Goal: Task Accomplishment & Management: Use online tool/utility

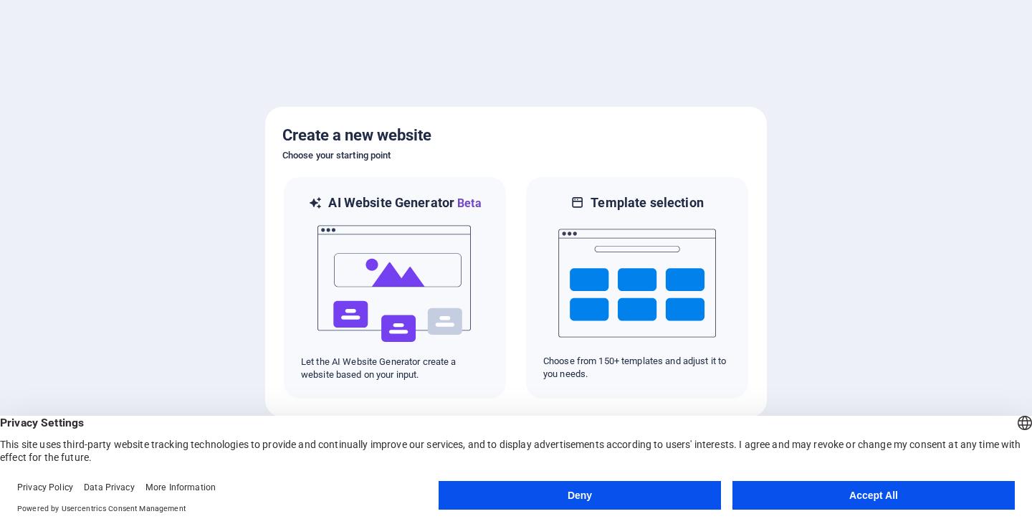
click at [861, 498] on button "Accept All" at bounding box center [873, 495] width 282 height 29
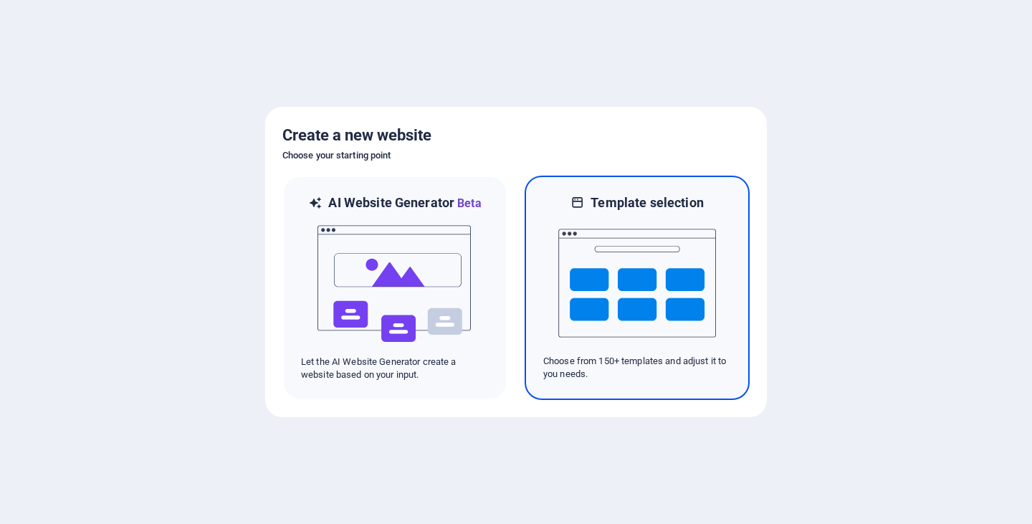
click at [644, 285] on img at bounding box center [637, 282] width 158 height 143
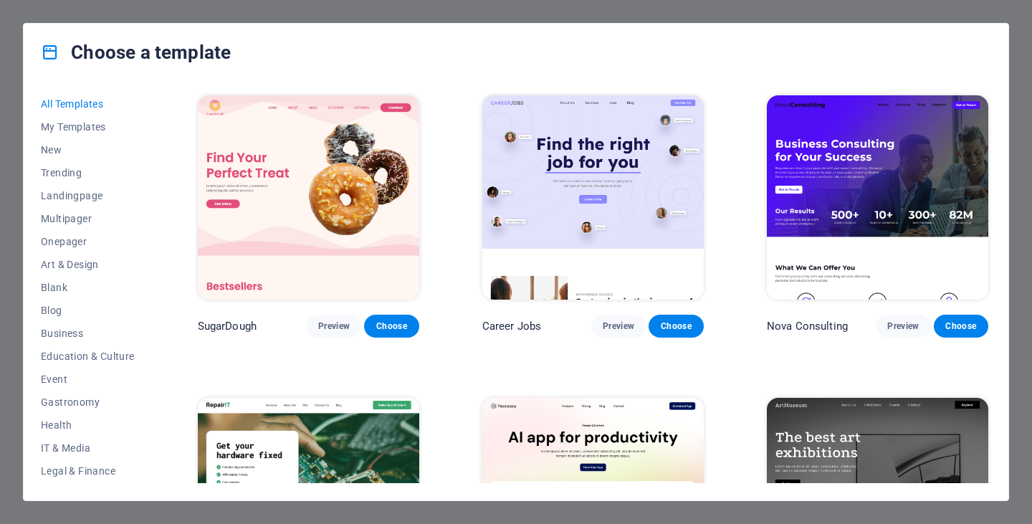
click at [276, 174] on img at bounding box center [308, 197] width 221 height 204
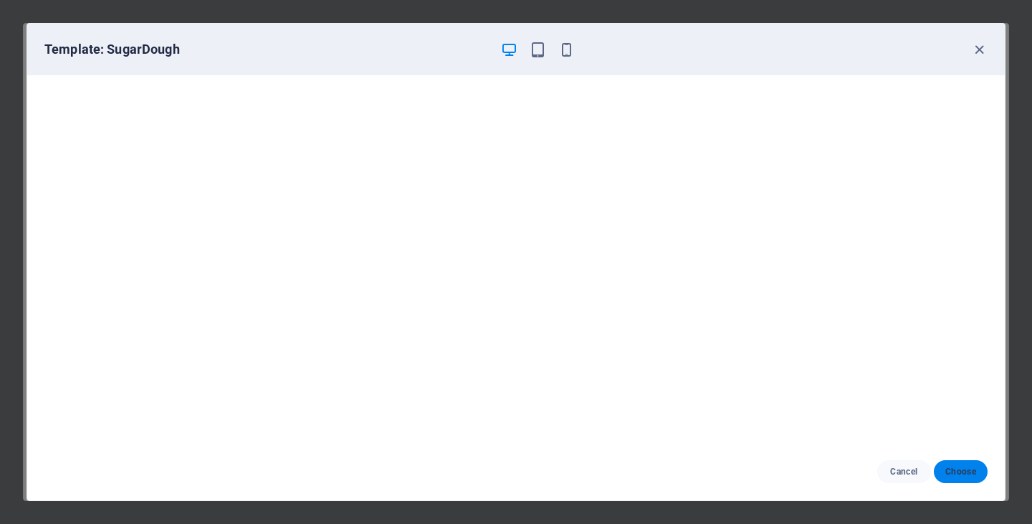
click at [956, 469] on span "Choose" at bounding box center [960, 471] width 31 height 11
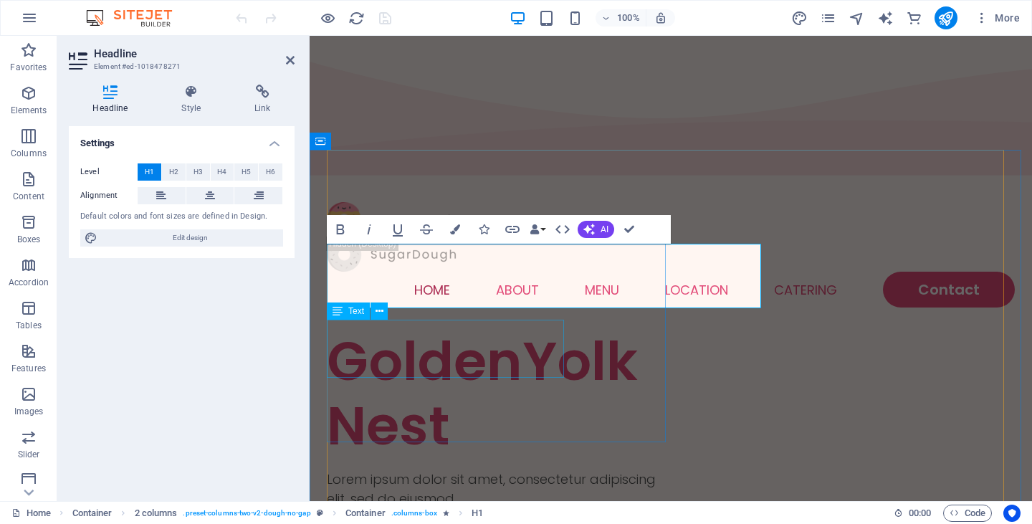
click at [409, 469] on div "Lorem ipsum dolor sit amet, consectetur adipiscing elit, sed do eiusmod." at bounding box center [499, 488] width 344 height 39
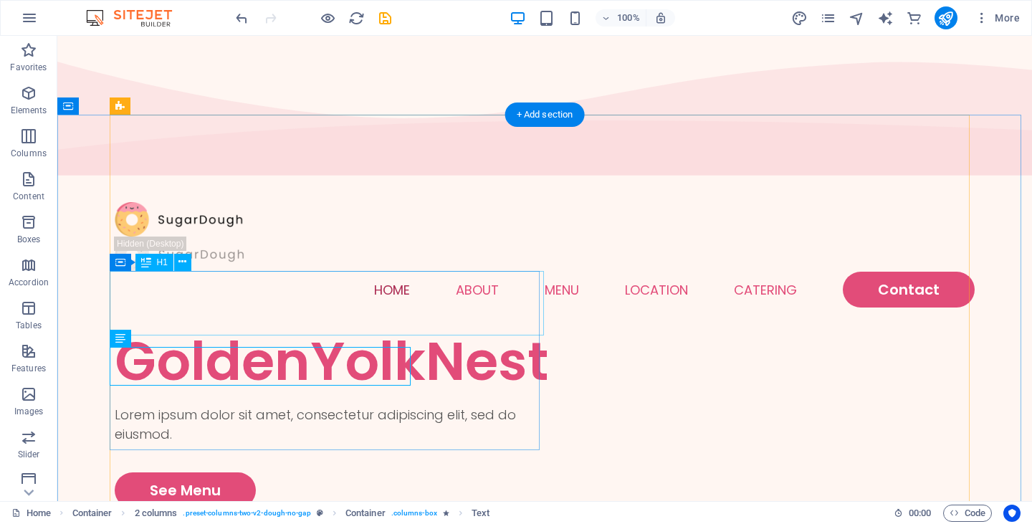
click at [502, 329] on div "GoldenYolkNest" at bounding box center [330, 361] width 430 height 65
click at [520, 329] on div "GoldenYolkNest" at bounding box center [330, 361] width 430 height 65
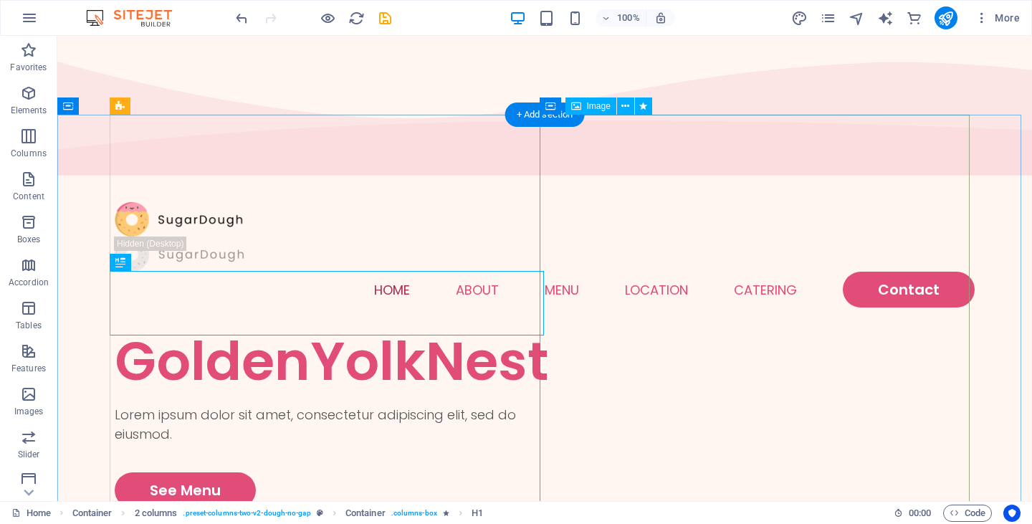
click at [467, 329] on div "GoldenYolkNest" at bounding box center [330, 361] width 430 height 65
click at [172, 405] on div "Lorem ipsum dolor sit amet, consectetur adipiscing elit, sed do eiusmod." at bounding box center [330, 424] width 430 height 39
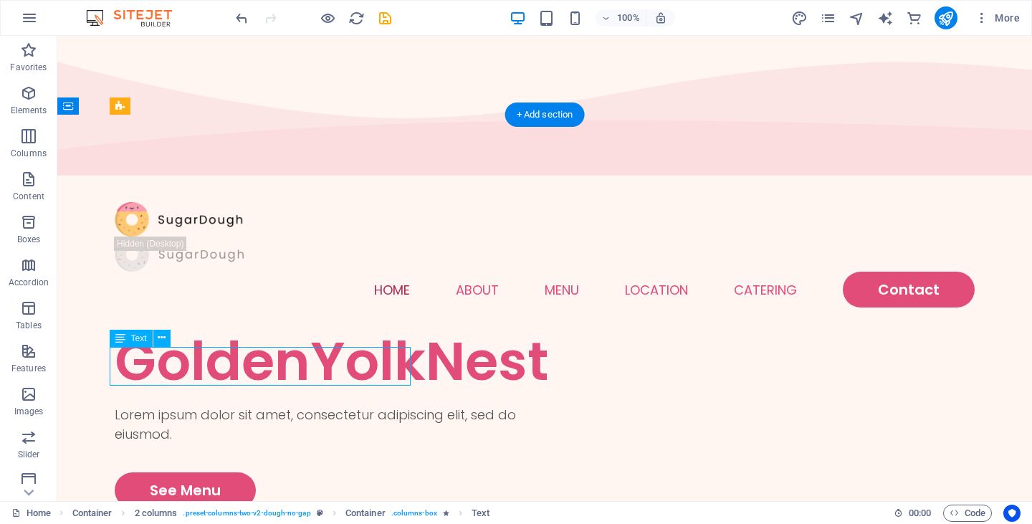
click at [308, 405] on div "Lorem ipsum dolor sit amet, consectetur adipiscing elit, sed do eiusmod." at bounding box center [330, 424] width 430 height 39
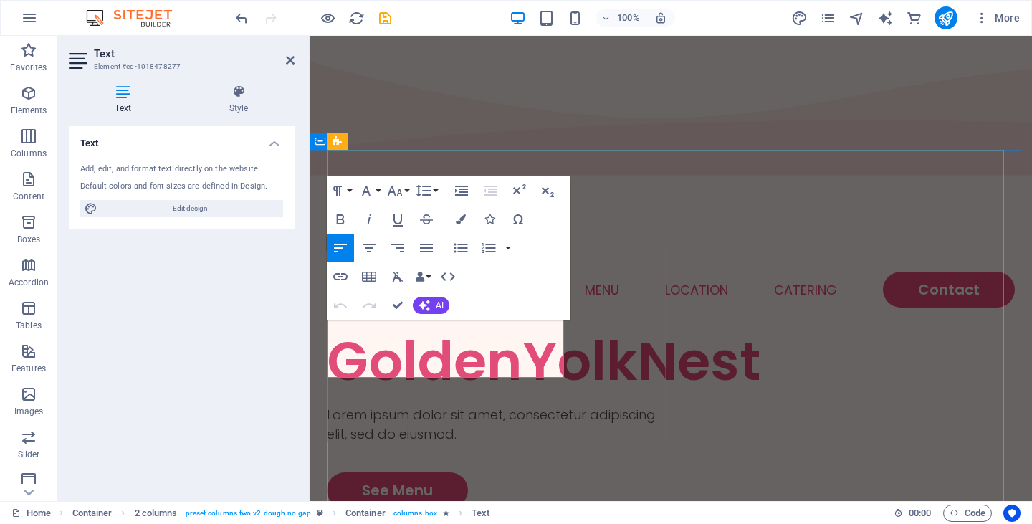
click at [498, 405] on p "Lorem ipsum dolor sit amet, consectetur adipiscing elit, sed do eiusmod." at bounding box center [499, 424] width 344 height 39
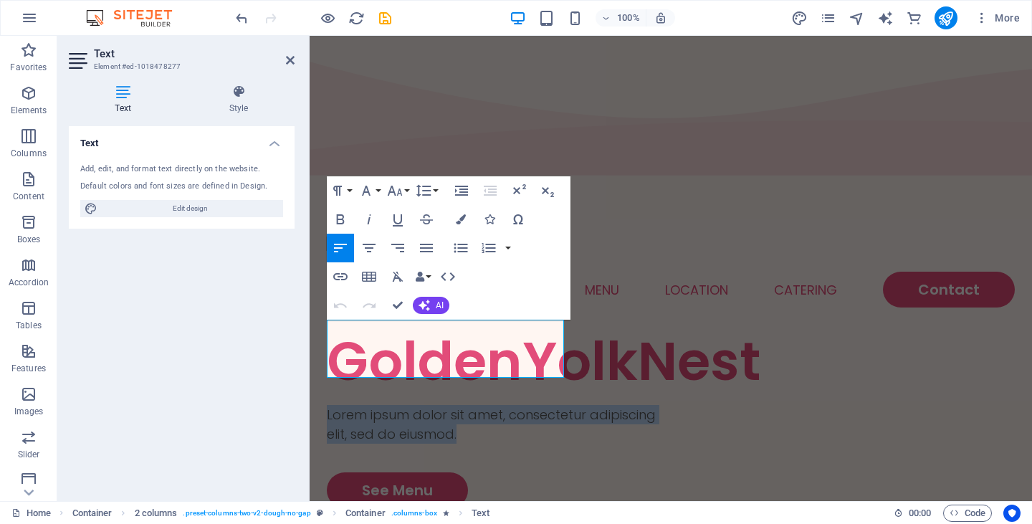
drag, startPoint x: 415, startPoint y: 367, endPoint x: 427, endPoint y: 390, distance: 26.0
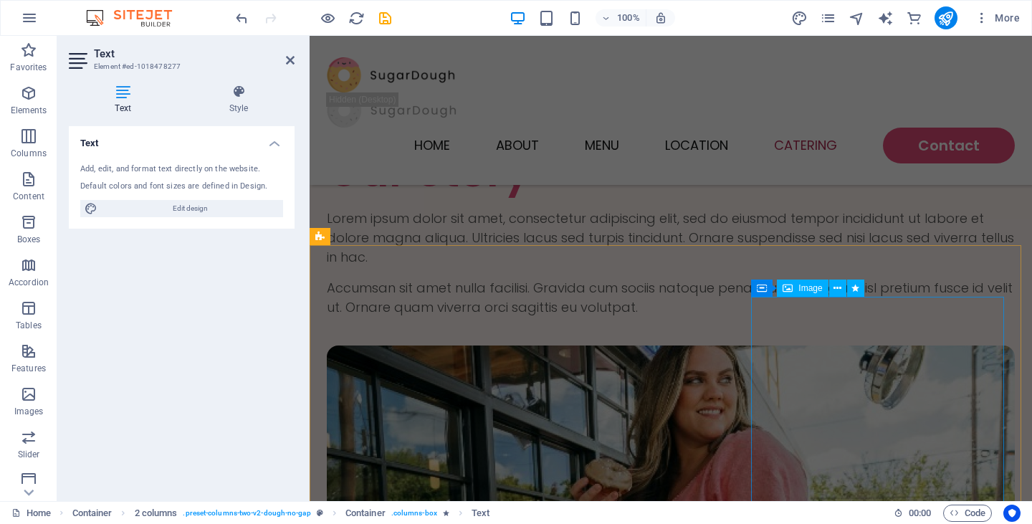
scroll to position [3564, 0]
